Goal: Task Accomplishment & Management: Manage account settings

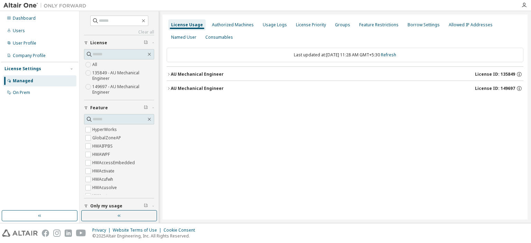
click at [169, 73] on icon "button" at bounding box center [169, 74] width 4 height 4
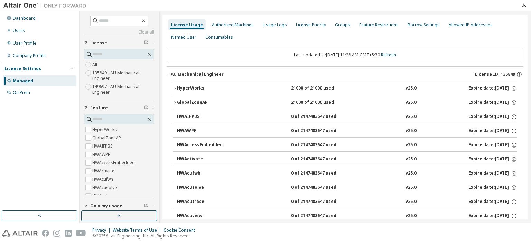
click at [173, 87] on icon "button" at bounding box center [175, 88] width 4 height 4
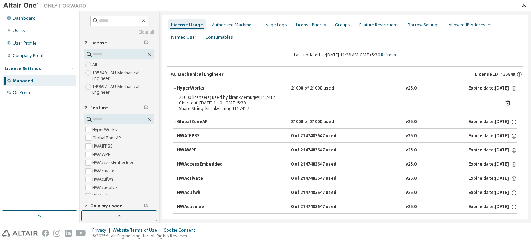
click at [505, 101] on icon at bounding box center [508, 103] width 6 height 6
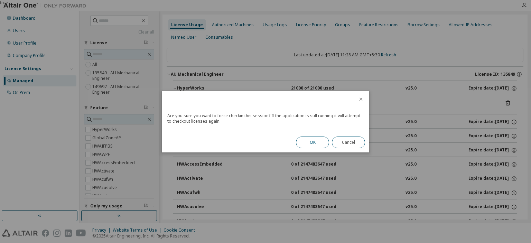
click at [308, 143] on button "OK" at bounding box center [312, 143] width 33 height 12
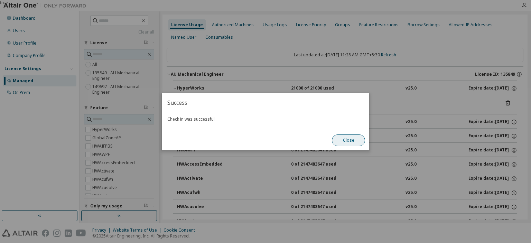
click at [348, 142] on button "Close" at bounding box center [348, 141] width 33 height 12
